Goal: Task Accomplishment & Management: Use online tool/utility

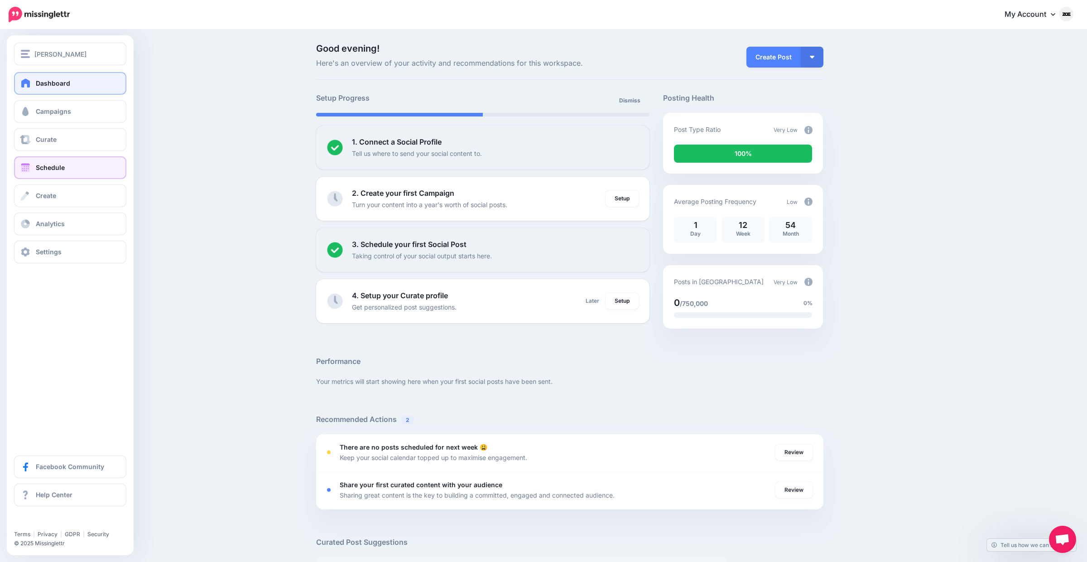
click at [43, 164] on span "Schedule" at bounding box center [50, 168] width 29 height 8
click at [19, 160] on link "Schedule" at bounding box center [70, 167] width 112 height 23
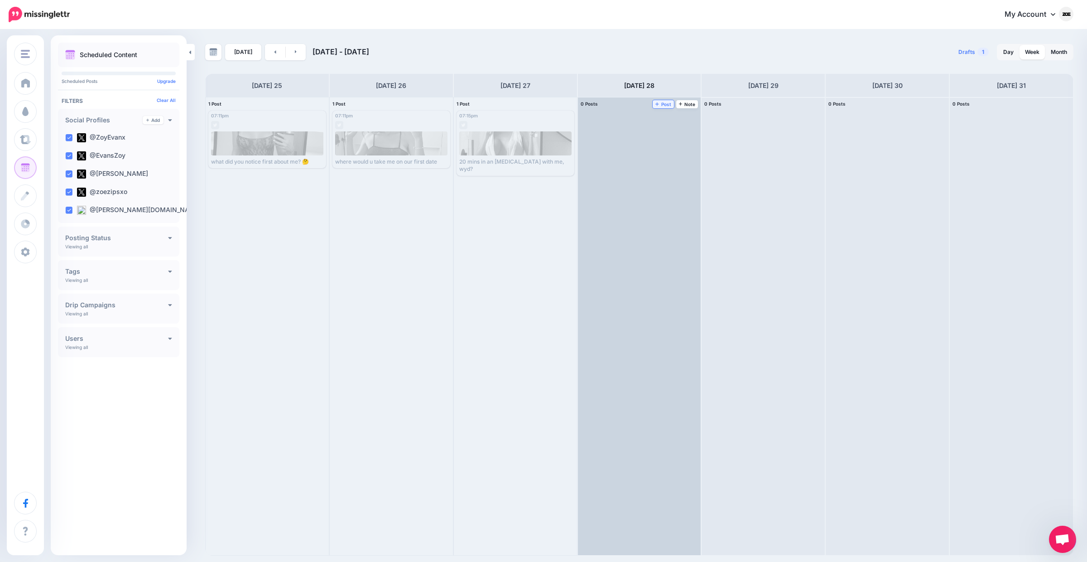
click at [658, 104] on icon at bounding box center [658, 104] width 4 height 4
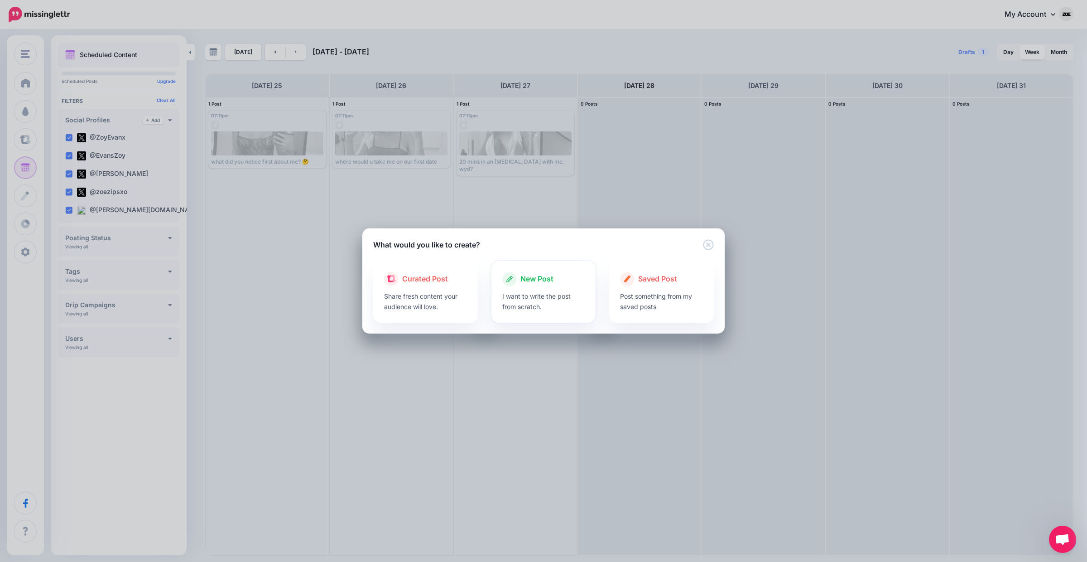
click at [532, 281] on span "New Post" at bounding box center [537, 279] width 33 height 12
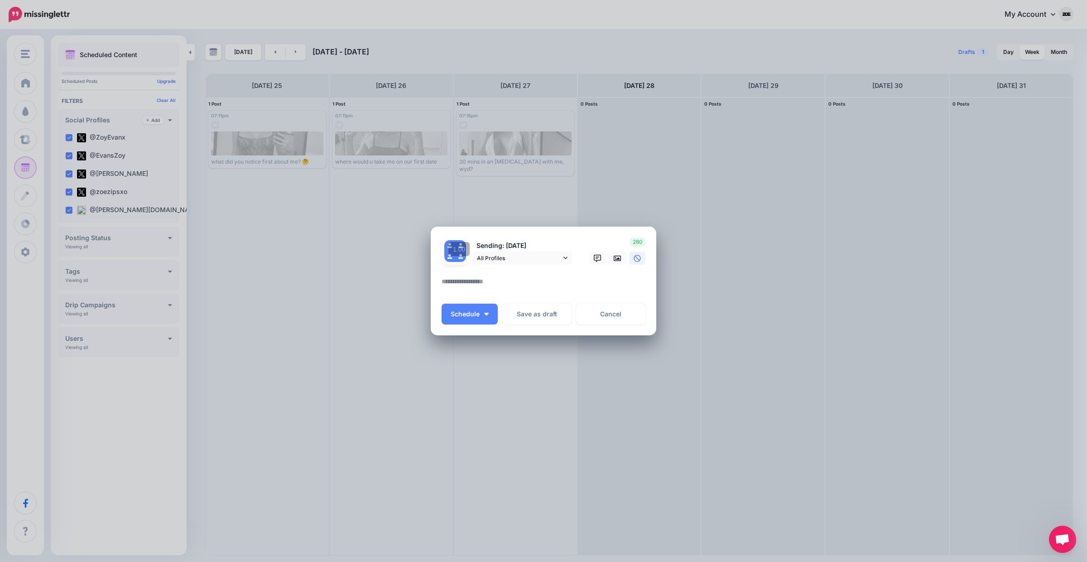
click at [499, 284] on textarea at bounding box center [546, 285] width 208 height 18
click at [612, 257] on link at bounding box center [617, 257] width 18 height 13
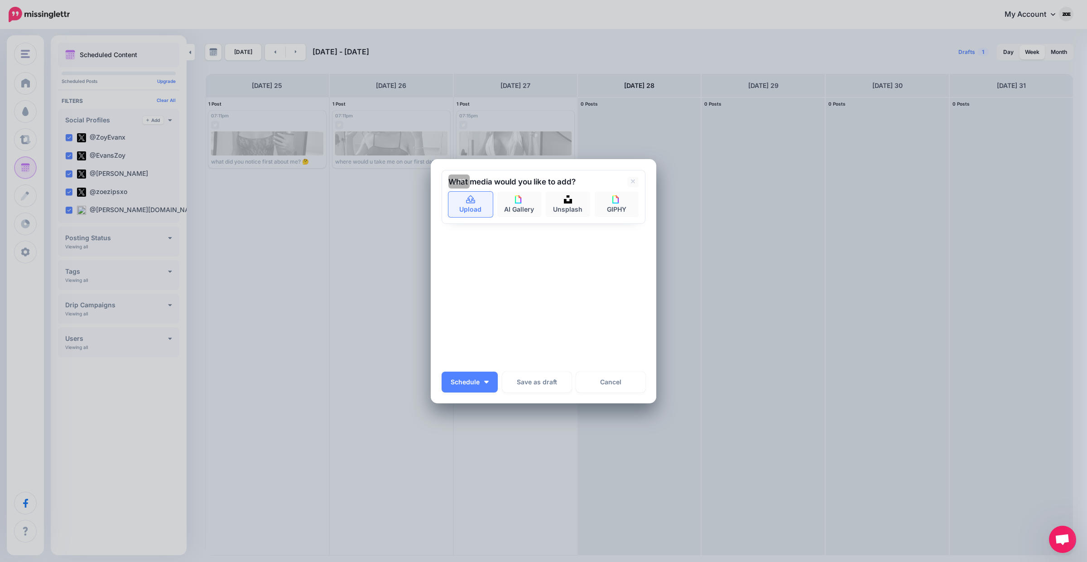
click at [487, 206] on link "Upload" at bounding box center [471, 204] width 44 height 25
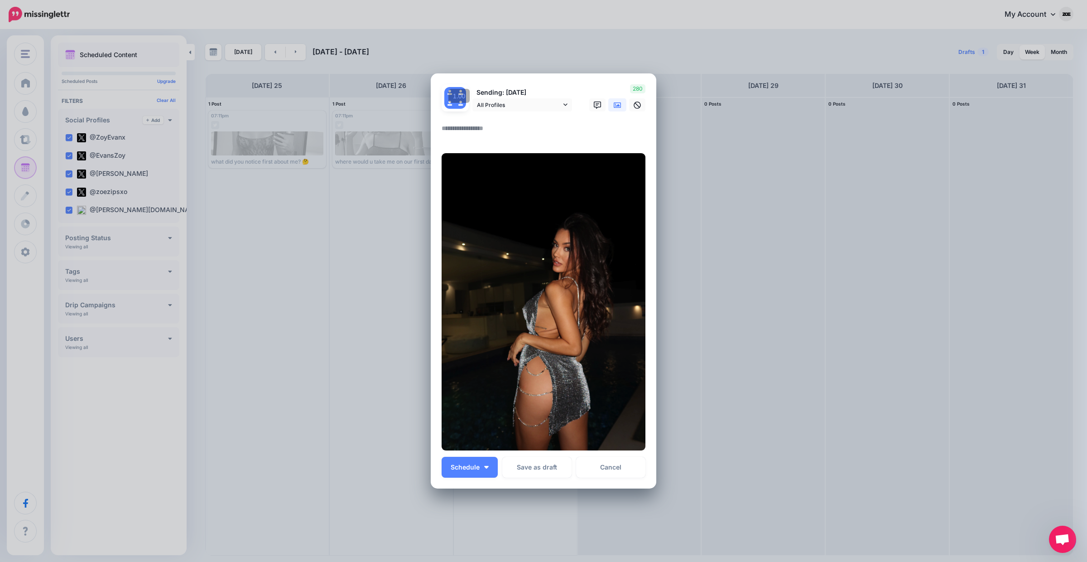
click at [499, 127] on textarea at bounding box center [546, 132] width 208 height 18
type textarea "**********"
click at [471, 469] on span "Schedule" at bounding box center [465, 467] width 29 height 6
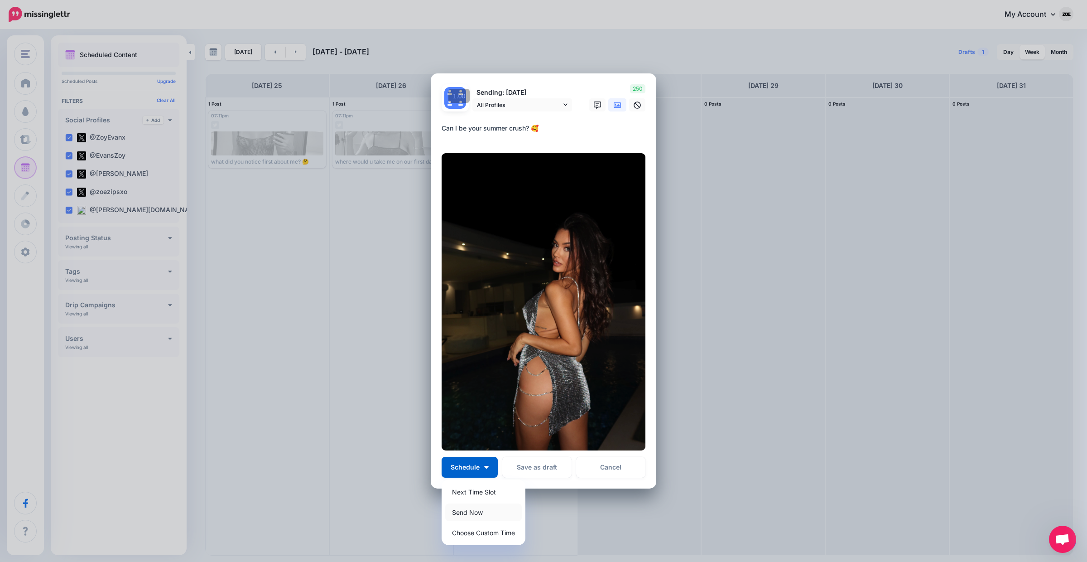
click at [495, 508] on link "Send Now" at bounding box center [483, 512] width 77 height 18
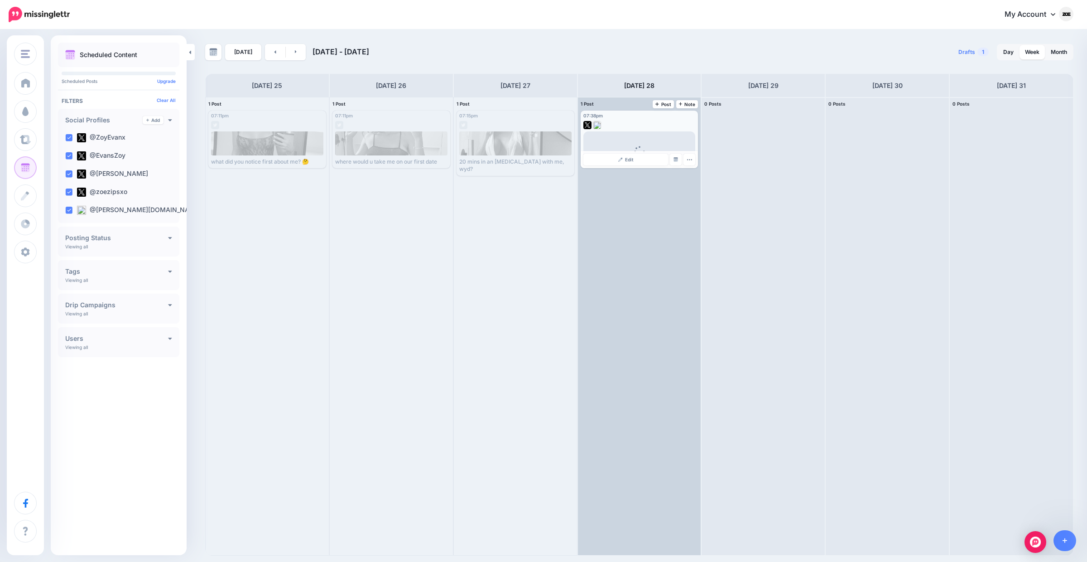
click at [667, 124] on div at bounding box center [640, 123] width 112 height 8
click at [645, 120] on div at bounding box center [640, 123] width 112 height 8
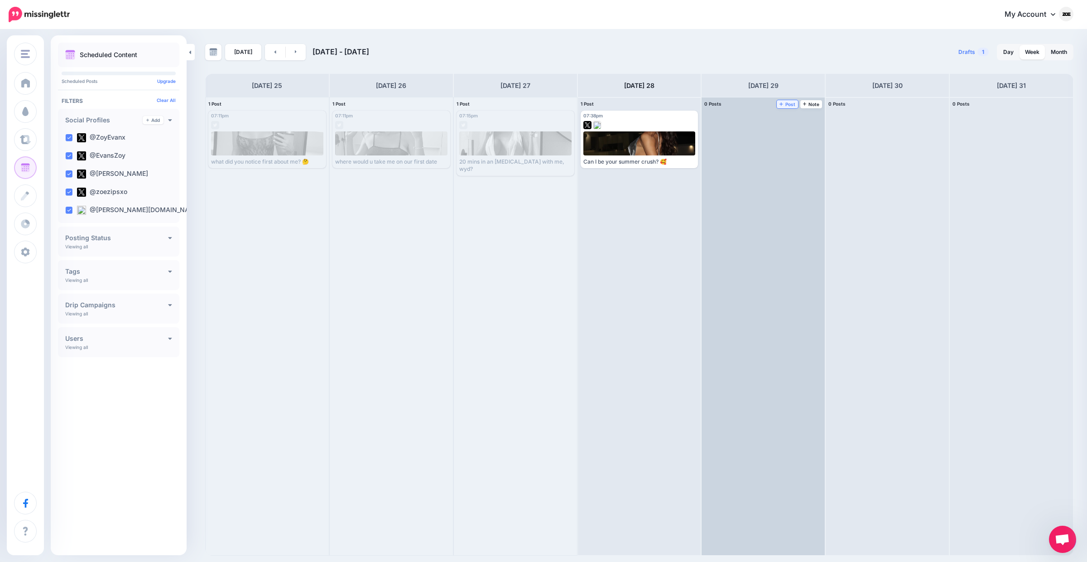
click at [781, 103] on icon at bounding box center [782, 103] width 4 height 5
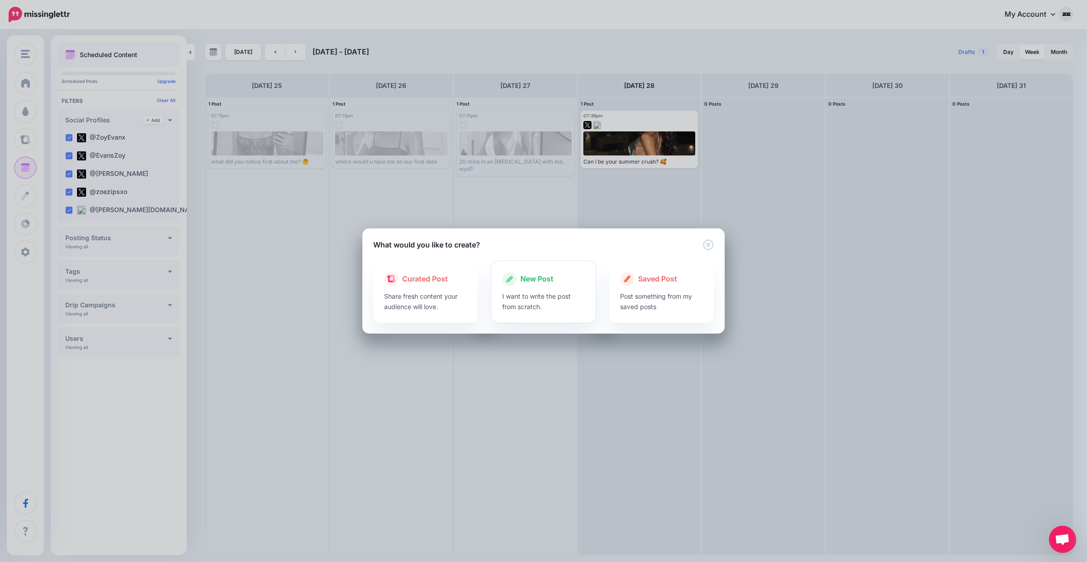
click at [560, 298] on p "I want to write the post from scratch." at bounding box center [543, 301] width 83 height 21
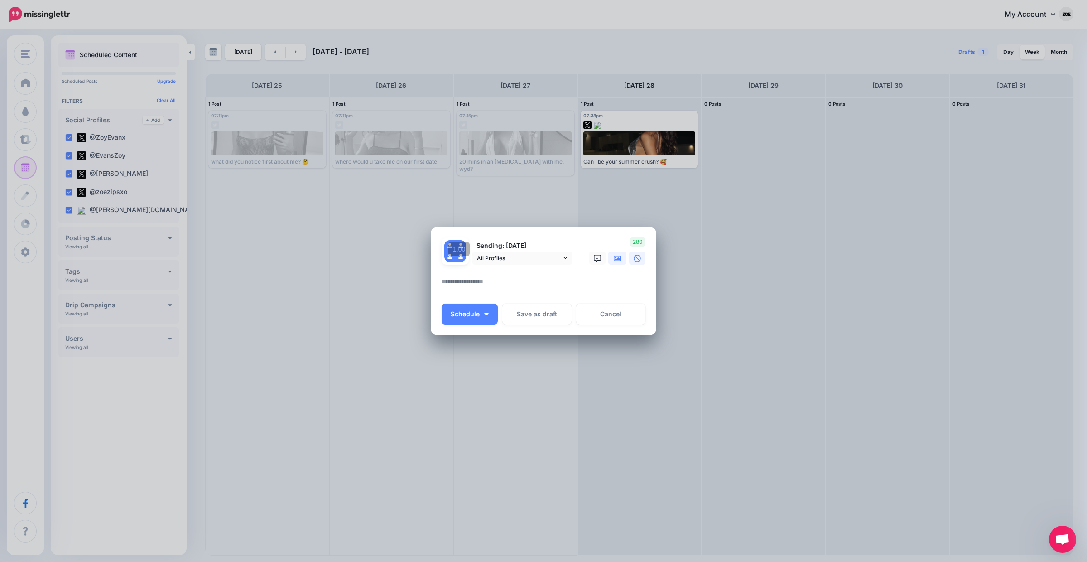
click at [615, 256] on icon at bounding box center [617, 258] width 7 height 7
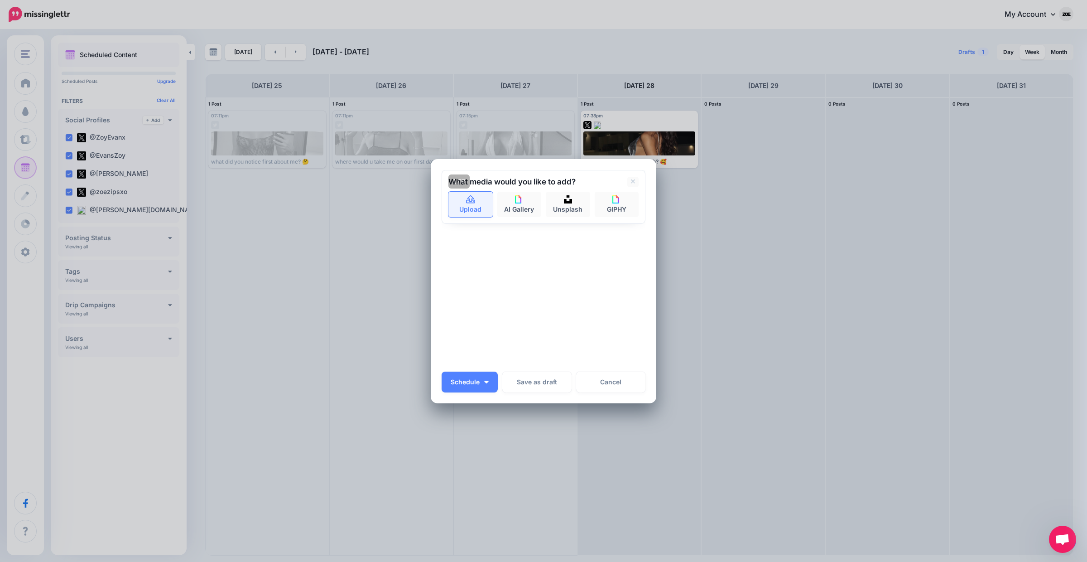
click at [483, 203] on link "Upload" at bounding box center [471, 204] width 44 height 25
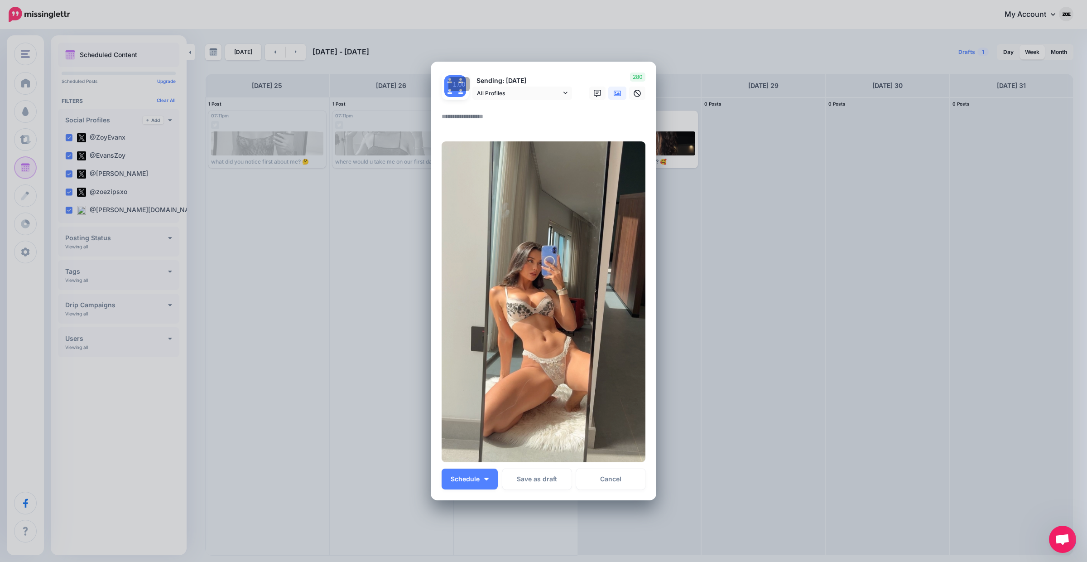
click at [476, 119] on textarea at bounding box center [546, 120] width 208 height 18
click at [566, 103] on div at bounding box center [544, 105] width 204 height 11
click at [565, 118] on textarea "**********" at bounding box center [546, 120] width 208 height 18
type textarea "**********"
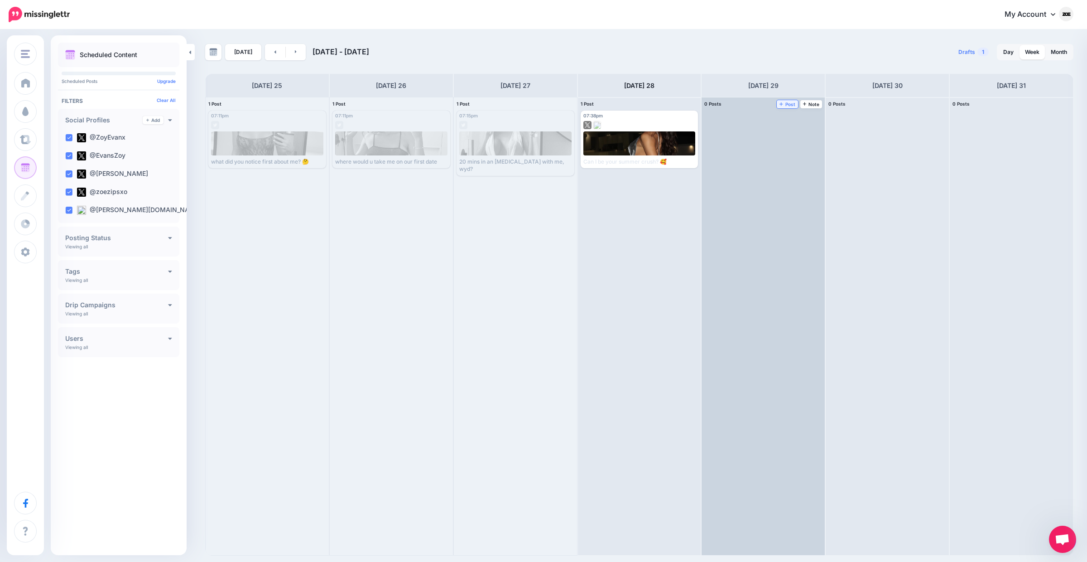
click at [789, 105] on span "Post" at bounding box center [788, 104] width 16 height 5
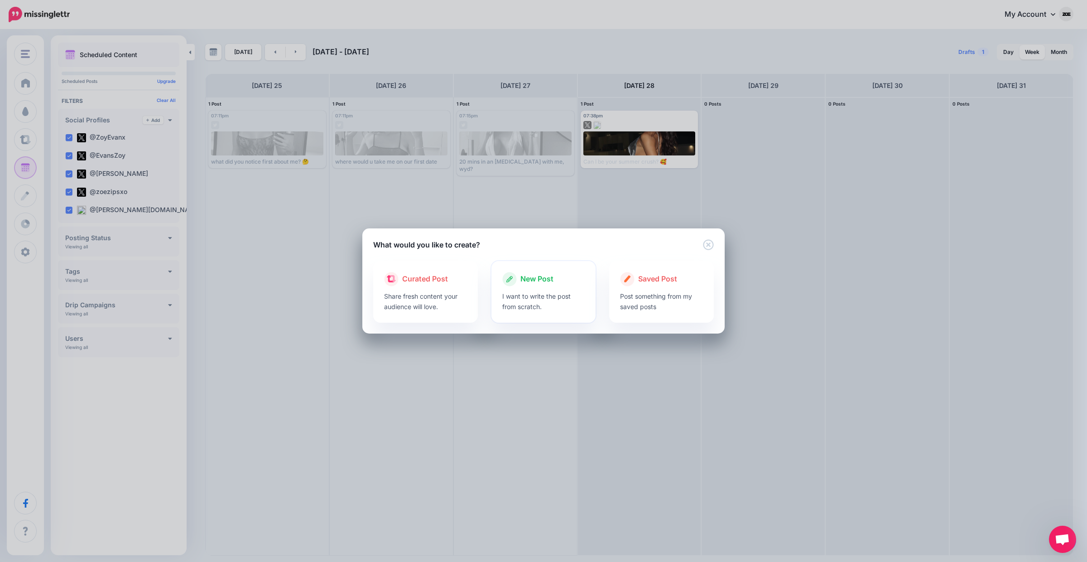
click at [506, 277] on icon at bounding box center [509, 279] width 14 height 14
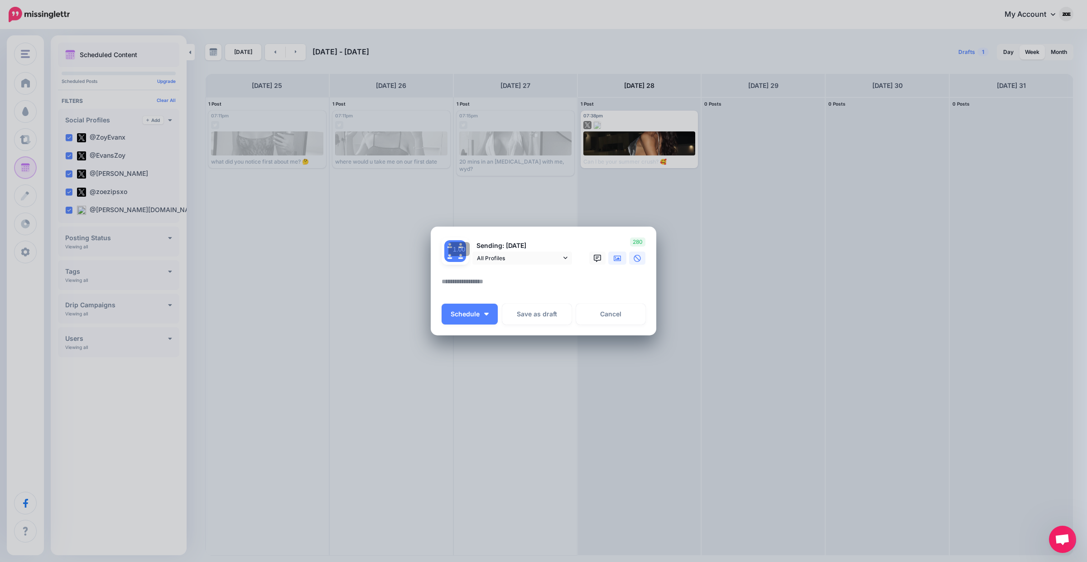
click at [613, 257] on link at bounding box center [617, 257] width 18 height 13
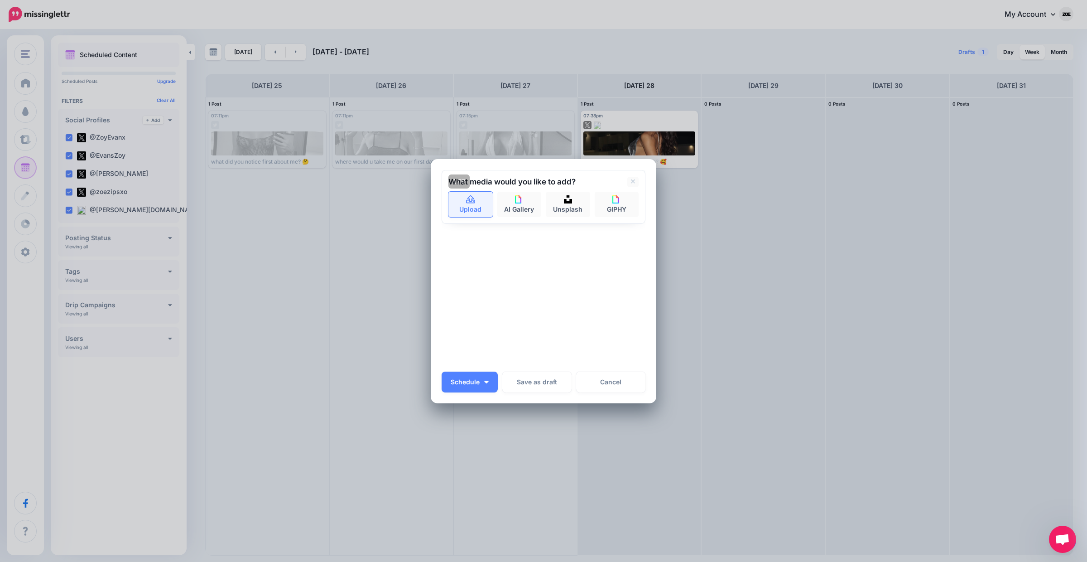
click at [460, 203] on link "Upload" at bounding box center [471, 204] width 44 height 25
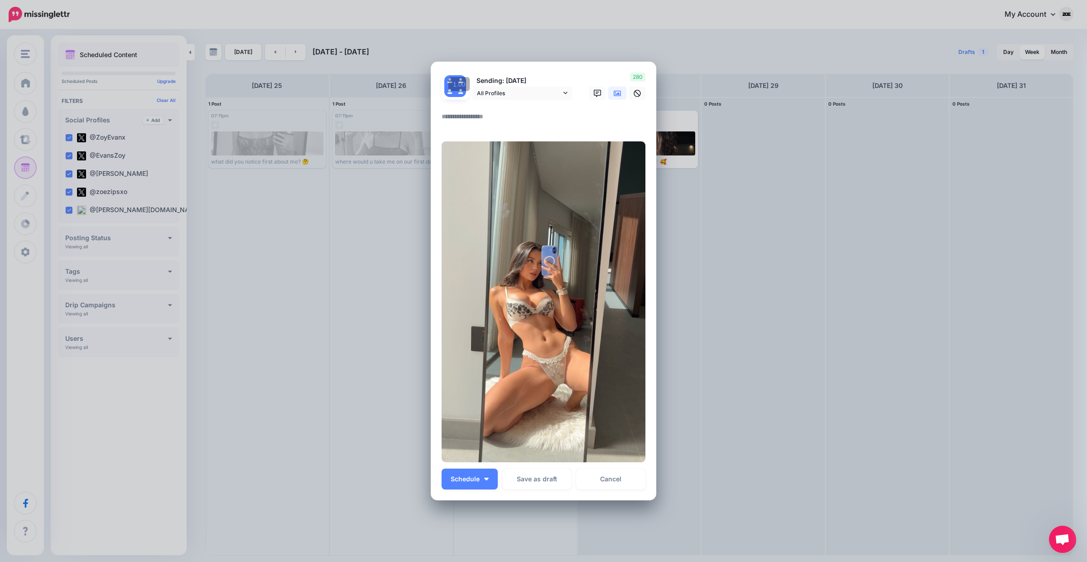
click at [477, 113] on textarea at bounding box center [546, 120] width 208 height 18
type textarea "**********"
click at [488, 483] on button "Schedule" at bounding box center [470, 478] width 56 height 21
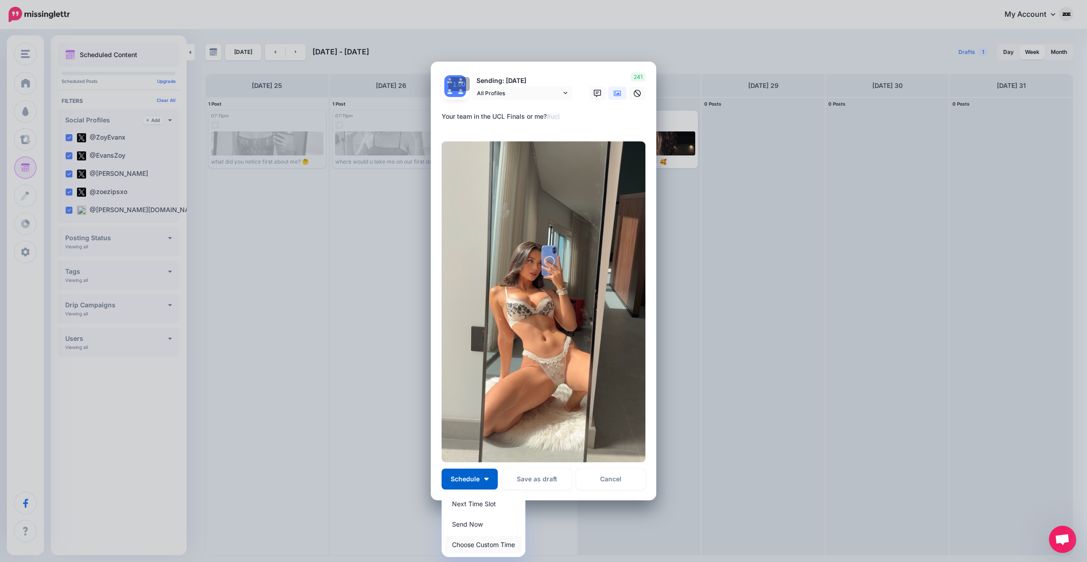
click at [492, 543] on link "Choose Custom Time" at bounding box center [483, 545] width 77 height 18
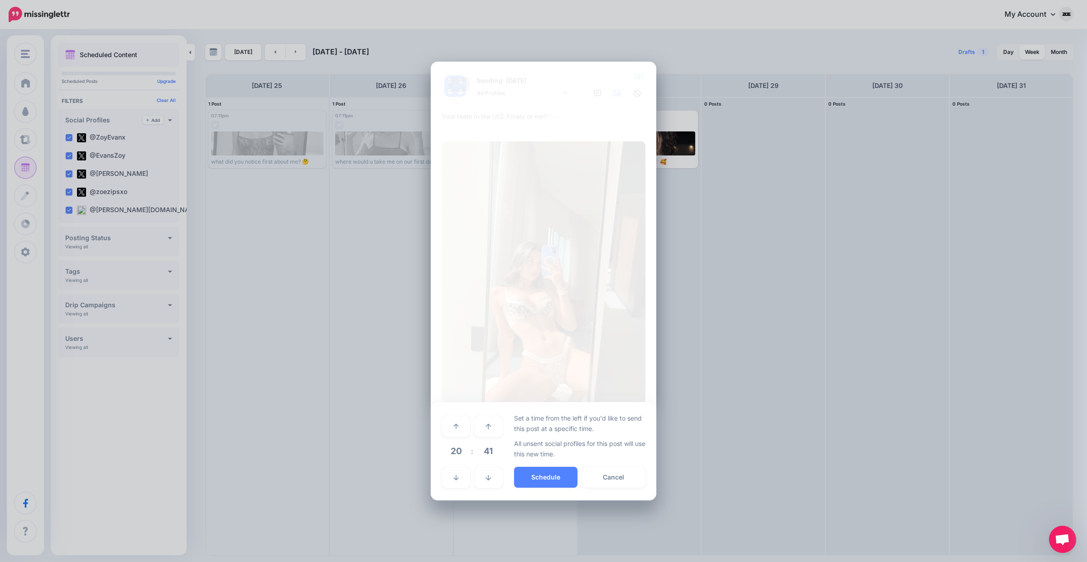
click at [454, 489] on td at bounding box center [456, 476] width 29 height 25
click at [454, 482] on link at bounding box center [456, 477] width 28 height 21
click at [546, 469] on button "Schedule" at bounding box center [545, 477] width 63 height 21
